Goal: Task Accomplishment & Management: Manage account settings

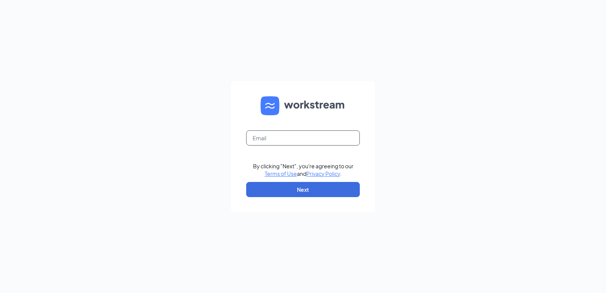
click at [286, 142] on input "text" at bounding box center [303, 137] width 114 height 15
type input "[EMAIL_ADDRESS][DOMAIN_NAME]"
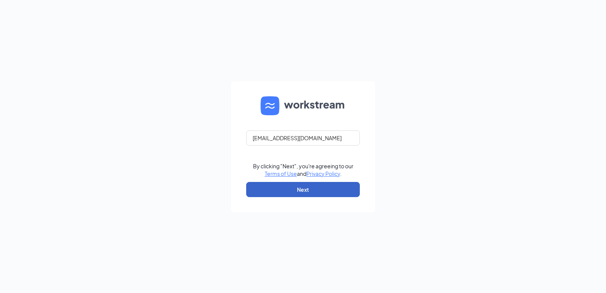
click at [305, 187] on button "Next" at bounding box center [303, 189] width 114 height 15
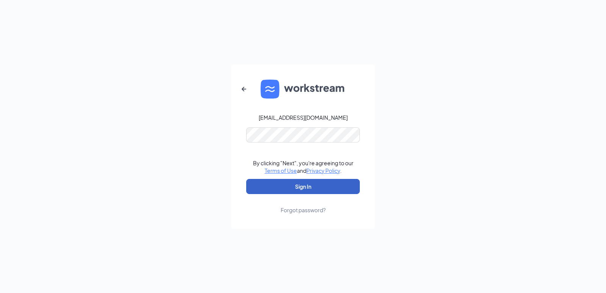
click at [287, 186] on button "Sign In" at bounding box center [303, 186] width 114 height 15
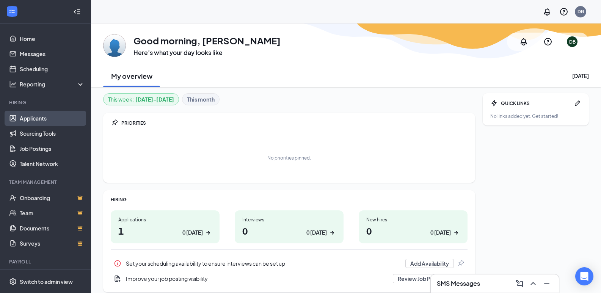
click at [36, 120] on link "Applicants" at bounding box center [52, 118] width 65 height 15
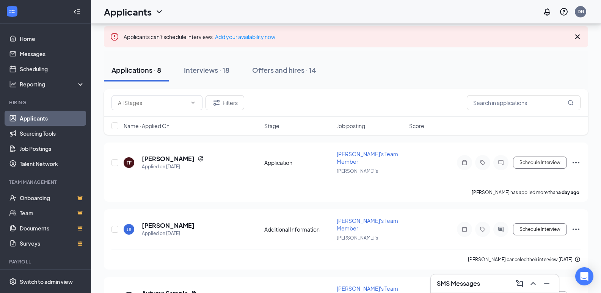
scroll to position [38, 0]
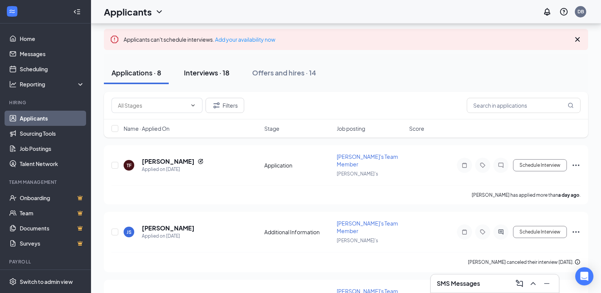
click at [217, 76] on div "Interviews · 18" at bounding box center [206, 72] width 45 height 9
